Goal: Transaction & Acquisition: Purchase product/service

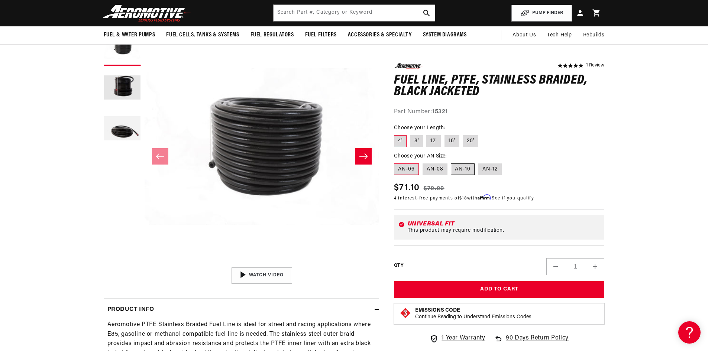
click at [458, 168] on label "AN-10" at bounding box center [463, 169] width 24 height 12
click at [452, 162] on input "AN-10" at bounding box center [451, 162] width 0 height 0
radio input "true"
click at [427, 147] on label "12'" at bounding box center [433, 141] width 14 height 12
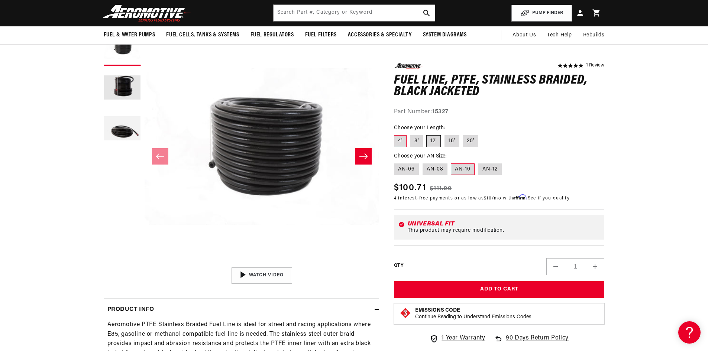
click at [427, 134] on input "12'" at bounding box center [427, 134] width 0 height 0
radio input "true"
click at [434, 168] on label "AN-08" at bounding box center [435, 169] width 25 height 12
click at [423, 162] on input "AN-08" at bounding box center [423, 162] width 0 height 0
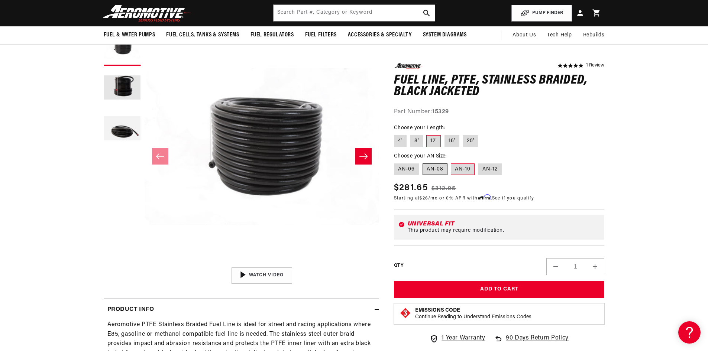
radio input "true"
click at [421, 145] on label "8'" at bounding box center [416, 141] width 13 height 12
click at [411, 134] on input "8'" at bounding box center [410, 134] width 0 height 0
radio input "true"
click at [403, 142] on label "4'" at bounding box center [400, 141] width 13 height 12
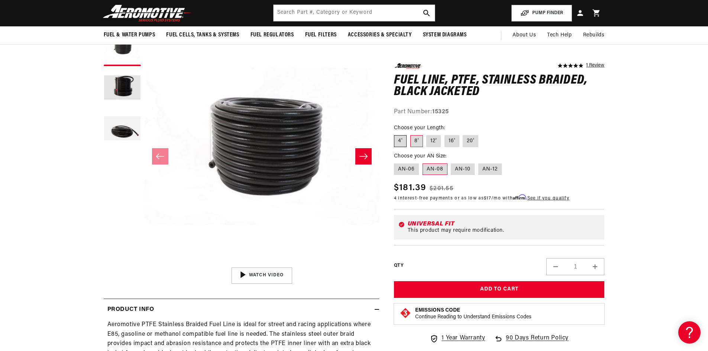
click at [396, 134] on input "4'" at bounding box center [396, 134] width 0 height 0
radio input "true"
click at [415, 142] on label "8'" at bounding box center [416, 141] width 13 height 12
click at [411, 134] on input "8'" at bounding box center [410, 134] width 0 height 0
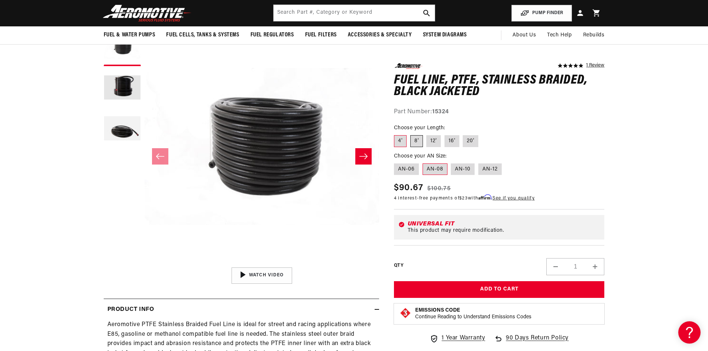
radio input "true"
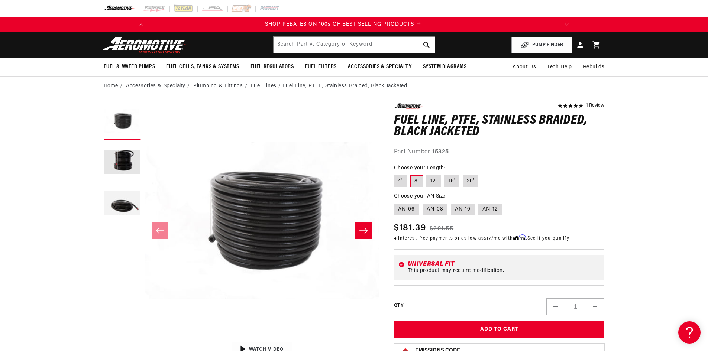
scroll to position [0, 843]
click at [365, 229] on icon "Slide right" at bounding box center [363, 231] width 8 height 6
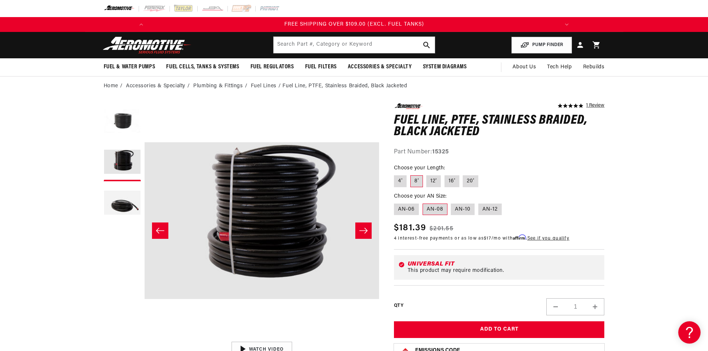
click at [365, 228] on icon "Slide right" at bounding box center [363, 231] width 8 height 6
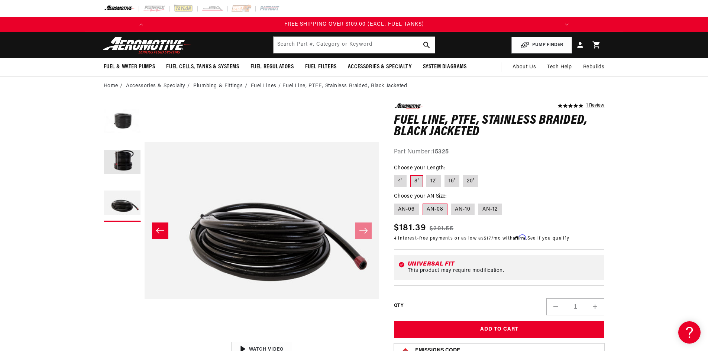
scroll to position [0, 0]
click at [126, 117] on button "Load image 1 in gallery view" at bounding box center [122, 121] width 37 height 37
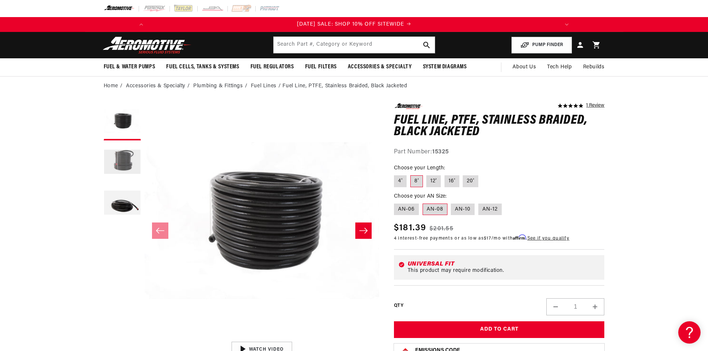
click at [127, 158] on button "Load image 2 in gallery view" at bounding box center [122, 162] width 37 height 37
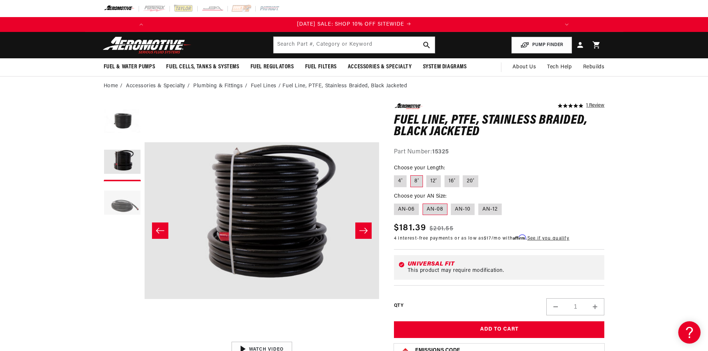
click at [128, 200] on button "Load image 3 in gallery view" at bounding box center [122, 203] width 37 height 37
